Goal: Information Seeking & Learning: Learn about a topic

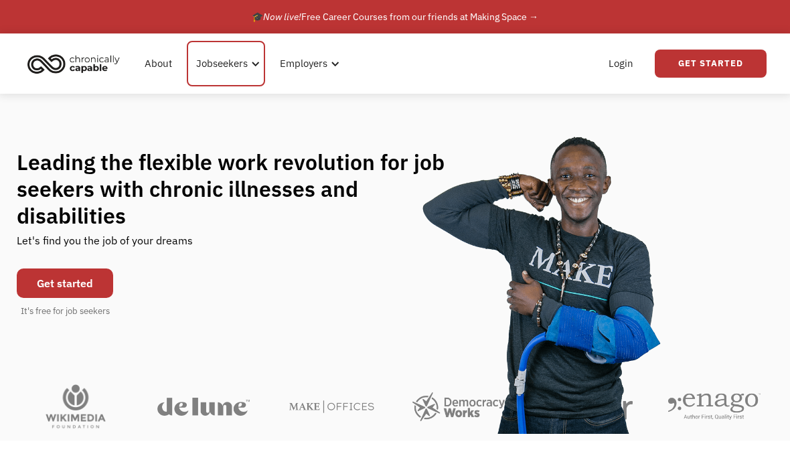
click at [246, 60] on div "Jobseekers" at bounding box center [222, 64] width 52 height 16
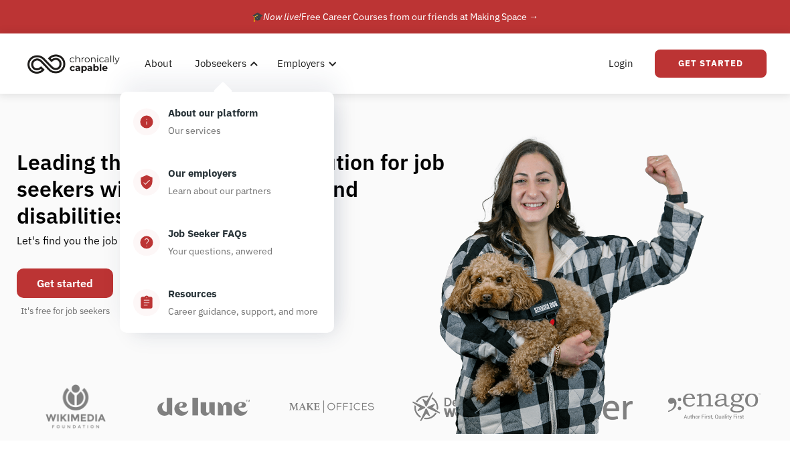
click at [372, 110] on div "Leading the flexible work revolution for job seekers with chronic illnesses and…" at bounding box center [395, 234] width 790 height 280
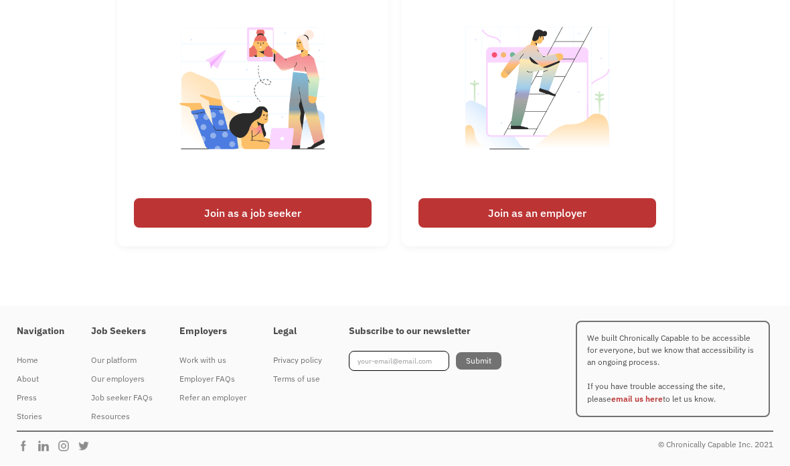
scroll to position [3202, 0]
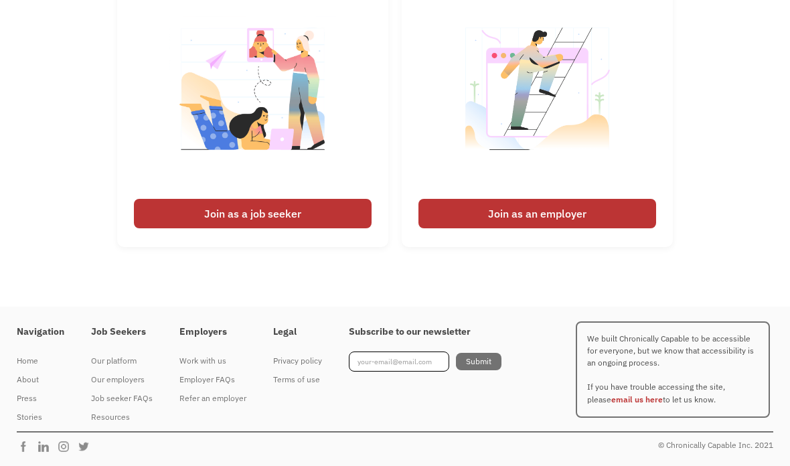
click at [193, 228] on div "Join as a job seeker" at bounding box center [253, 213] width 238 height 29
click at [205, 228] on div "Join as a job seeker" at bounding box center [253, 213] width 238 height 29
click at [299, 192] on img at bounding box center [252, 97] width 167 height 189
click at [275, 228] on div "Join as a job seeker" at bounding box center [253, 213] width 238 height 29
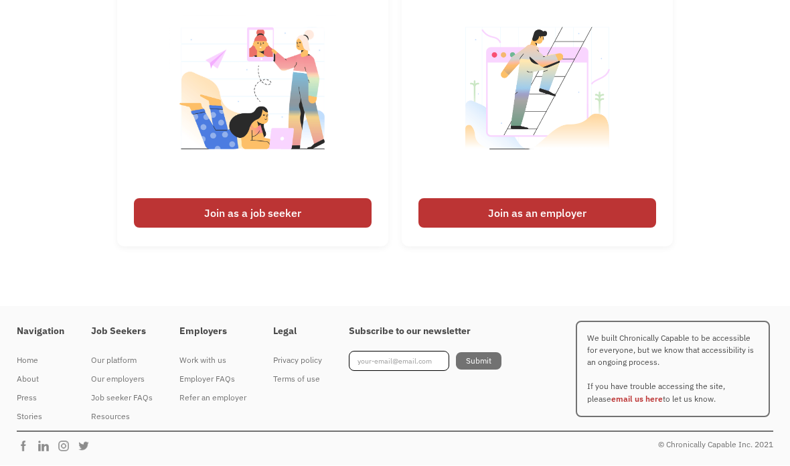
scroll to position [3271, 0]
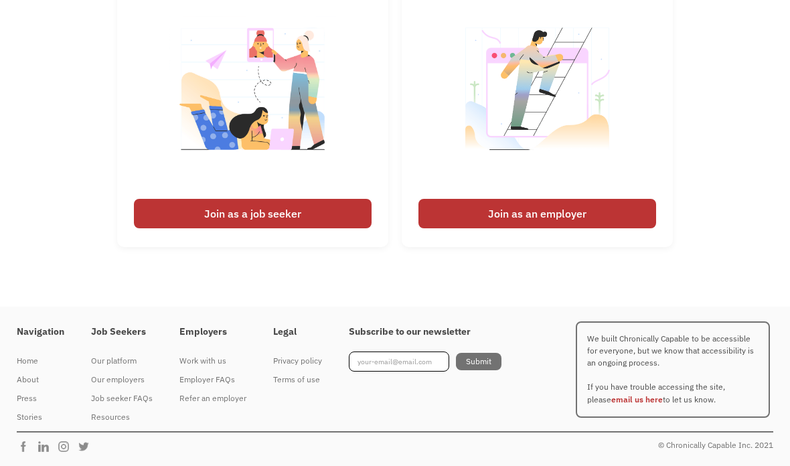
click at [127, 387] on div "Our employers" at bounding box center [122, 379] width 62 height 16
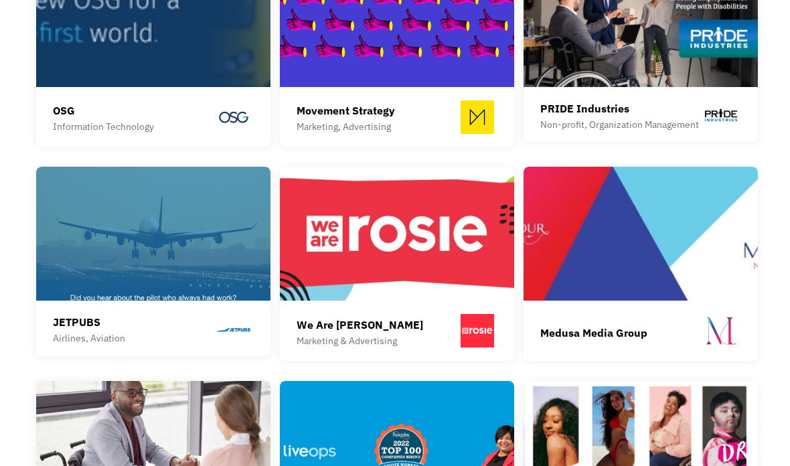
scroll to position [1509, 0]
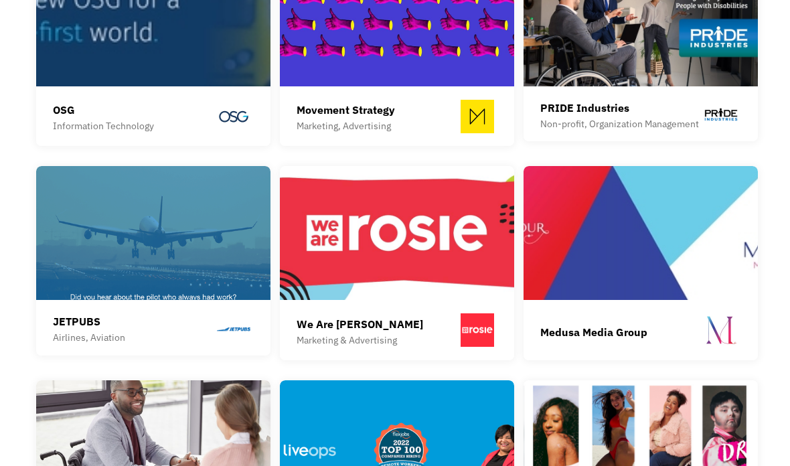
click at [91, 282] on img at bounding box center [153, 233] width 234 height 134
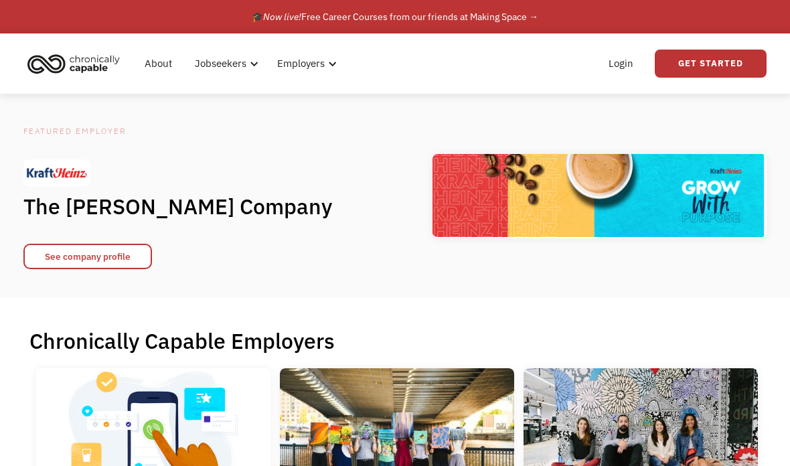
scroll to position [1562, 0]
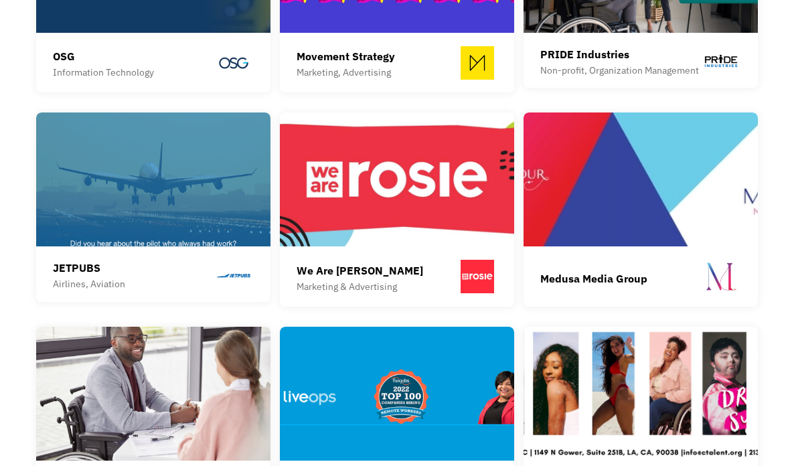
click at [179, 225] on img at bounding box center [153, 179] width 234 height 134
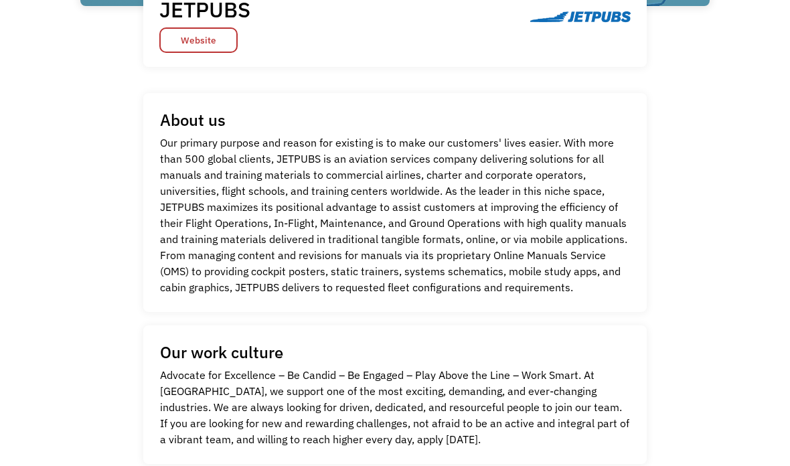
scroll to position [304, 0]
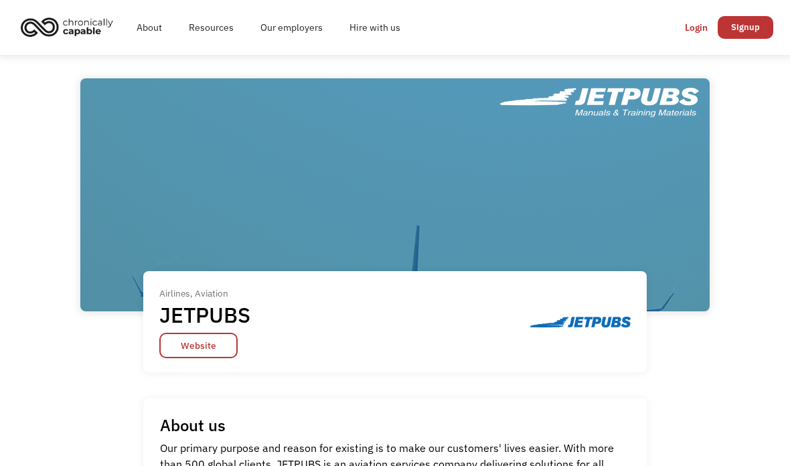
click at [217, 358] on link "Website" at bounding box center [198, 345] width 78 height 25
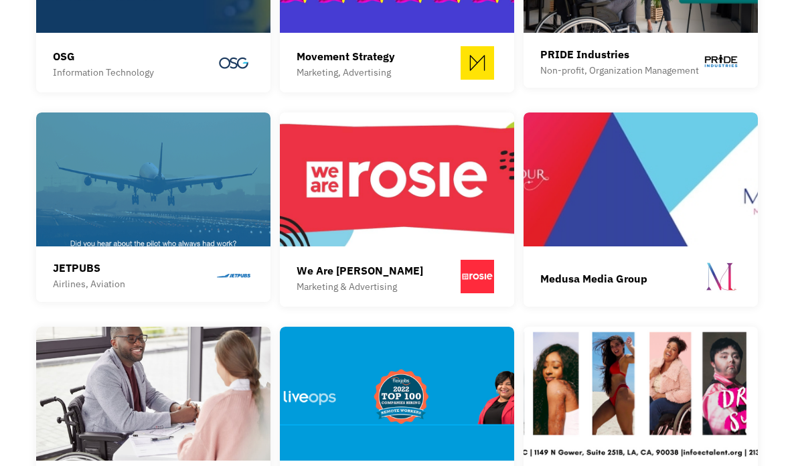
click at [349, 215] on img at bounding box center [397, 179] width 234 height 134
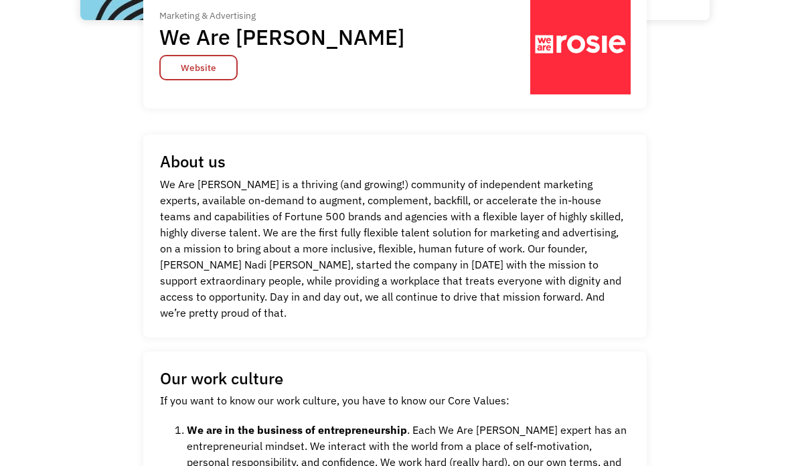
scroll to position [294, 0]
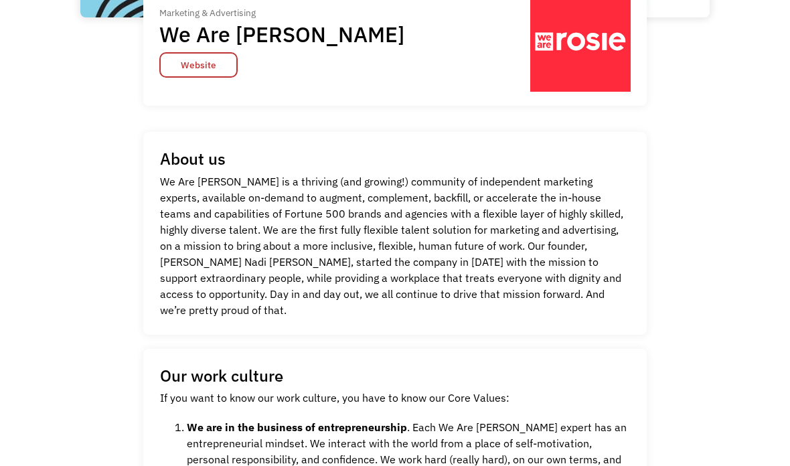
click at [189, 78] on link "Website" at bounding box center [198, 64] width 78 height 25
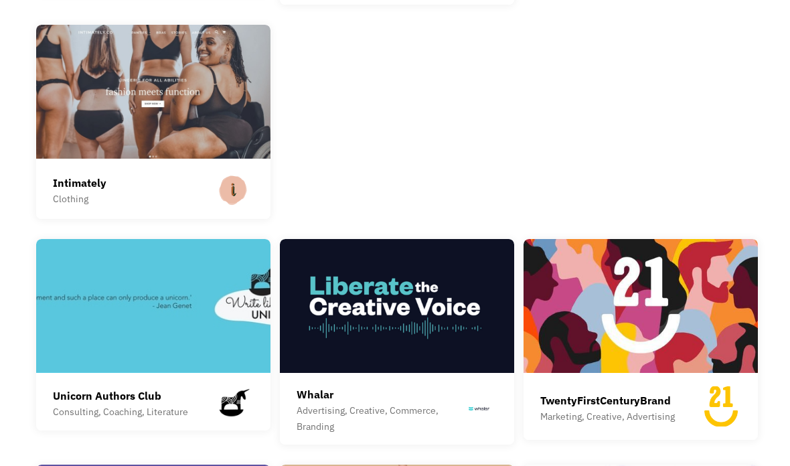
scroll to position [2072, 0]
